Goal: Navigation & Orientation: Find specific page/section

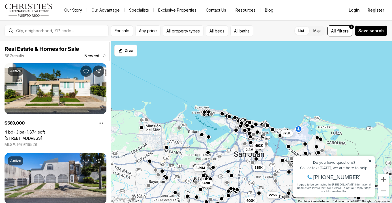
click at [36, 27] on div at bounding box center [61, 30] width 94 height 9
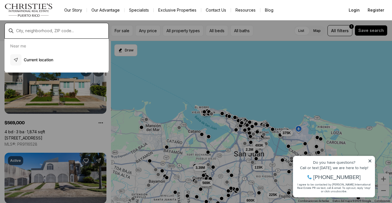
click at [35, 30] on input "text" at bounding box center [61, 31] width 90 height 5
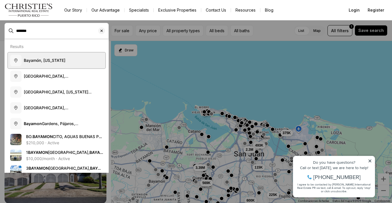
click at [34, 56] on button "Bayamón, [US_STATE]" at bounding box center [56, 61] width 97 height 16
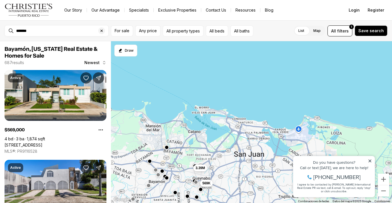
type input "**********"
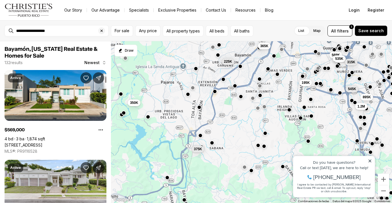
click at [277, 74] on button "button" at bounding box center [277, 74] width 5 height 5
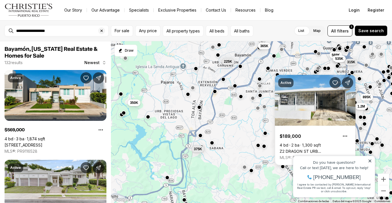
click at [268, 71] on button "button" at bounding box center [268, 68] width 5 height 5
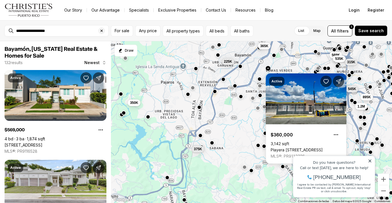
click at [274, 55] on button "button" at bounding box center [274, 55] width 5 height 5
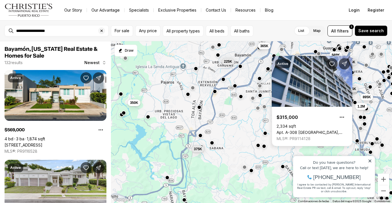
click at [259, 78] on button "button" at bounding box center [259, 78] width 5 height 5
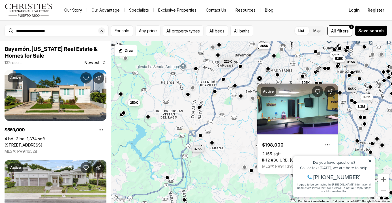
click at [242, 98] on div at bounding box center [240, 96] width 5 height 5
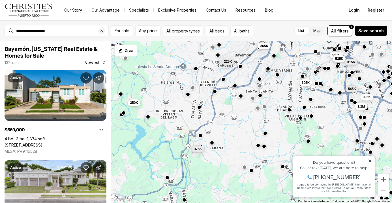
click at [241, 96] on button "button" at bounding box center [240, 96] width 5 height 5
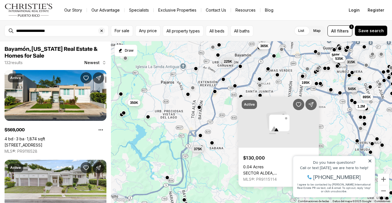
click at [260, 86] on button "button" at bounding box center [259, 85] width 5 height 5
